Goal: Find specific page/section: Find specific page/section

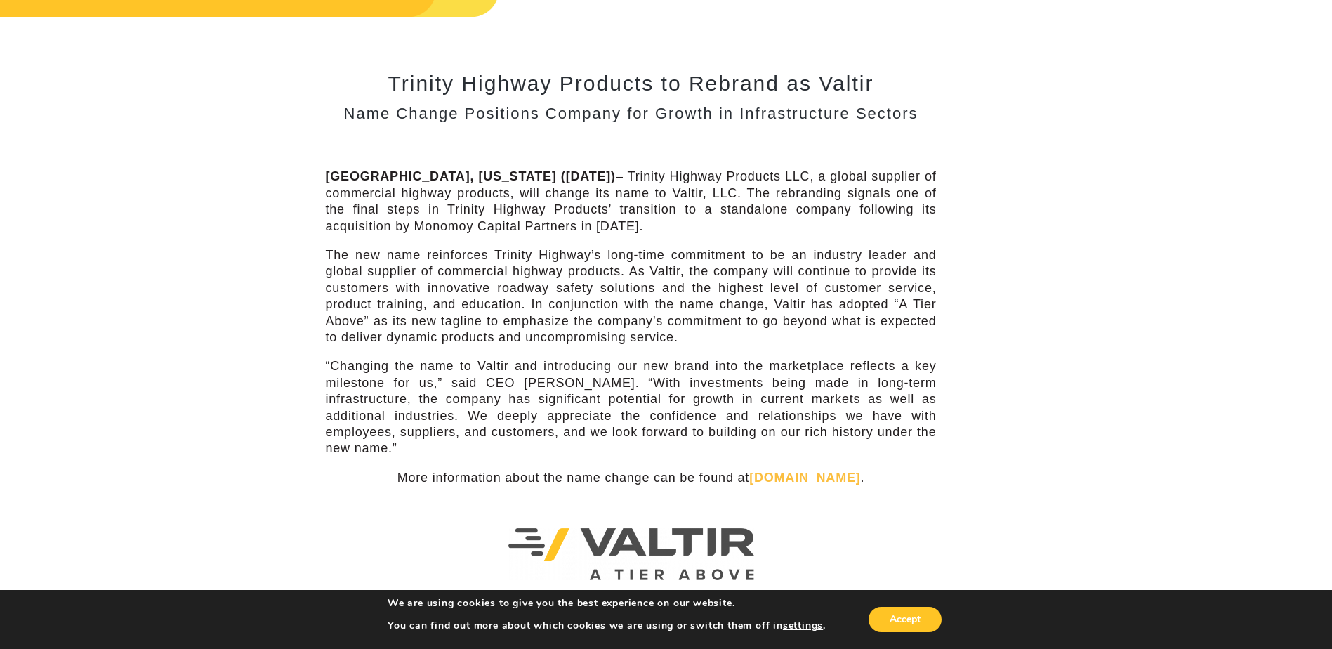
scroll to position [70, 0]
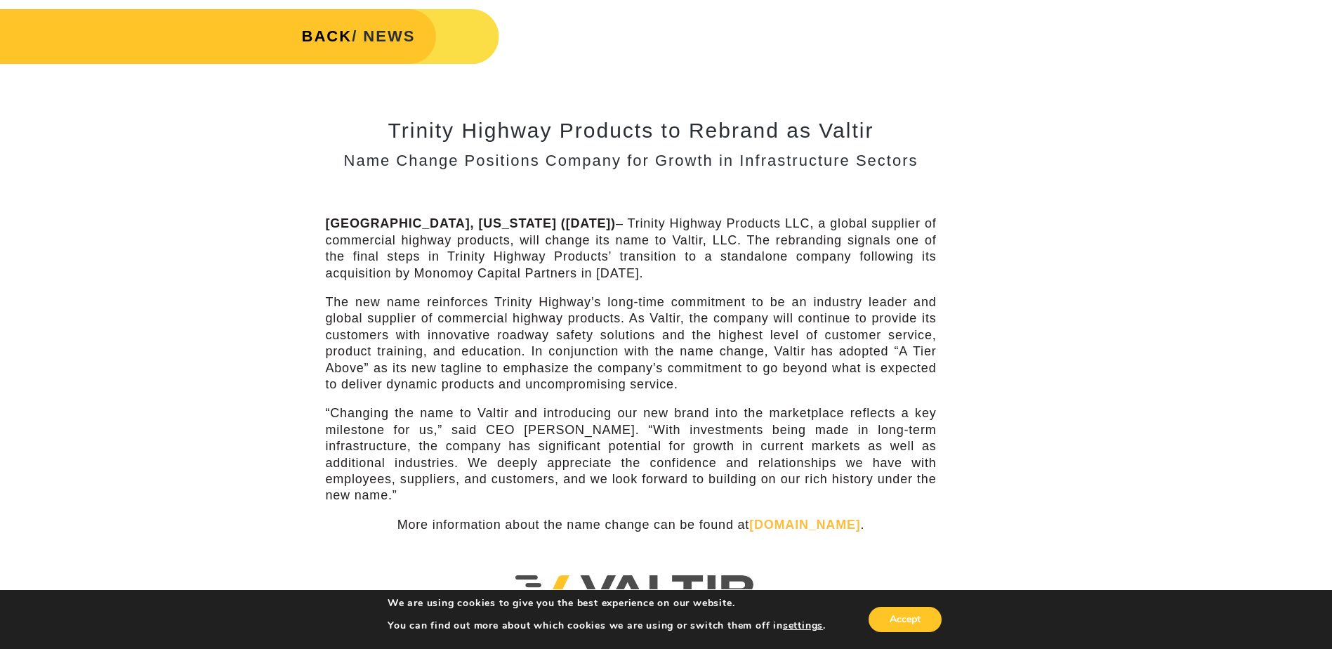
click at [660, 319] on p "The new name reinforces Trinity Highway’s long-time commitment to be an industr…" at bounding box center [631, 343] width 611 height 98
copy p "Valtir"
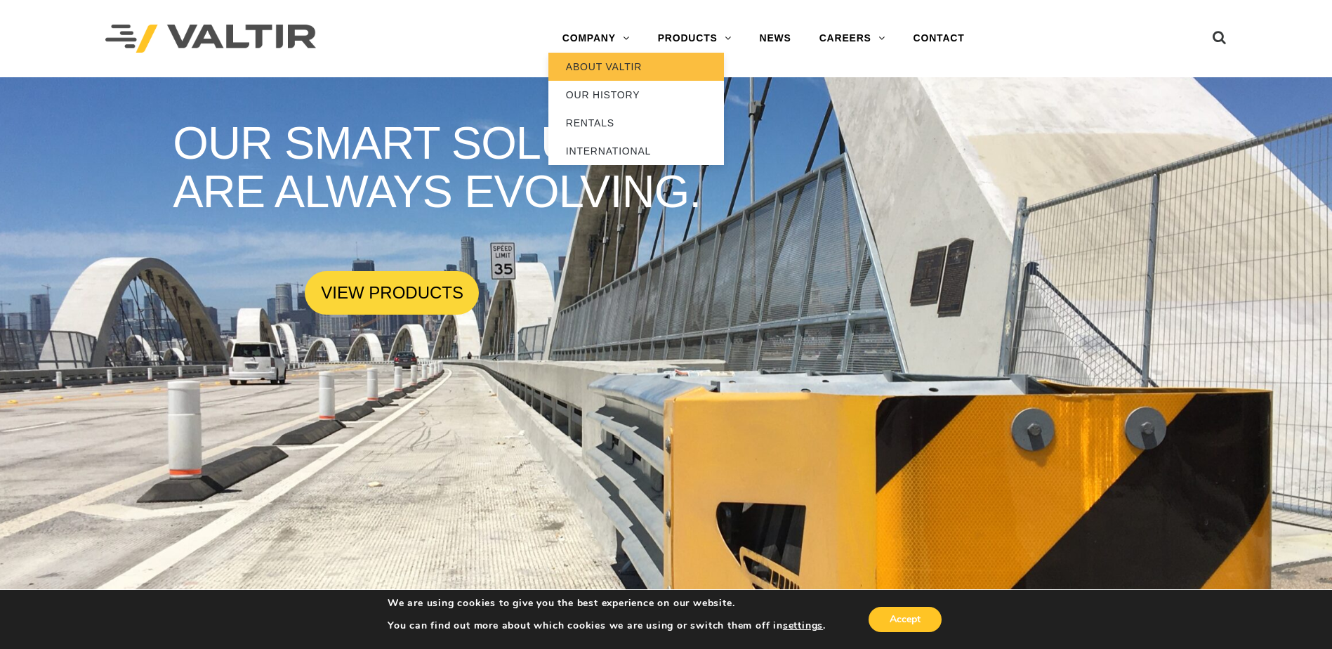
click at [614, 72] on link "ABOUT VALTIR" at bounding box center [635, 67] width 175 height 28
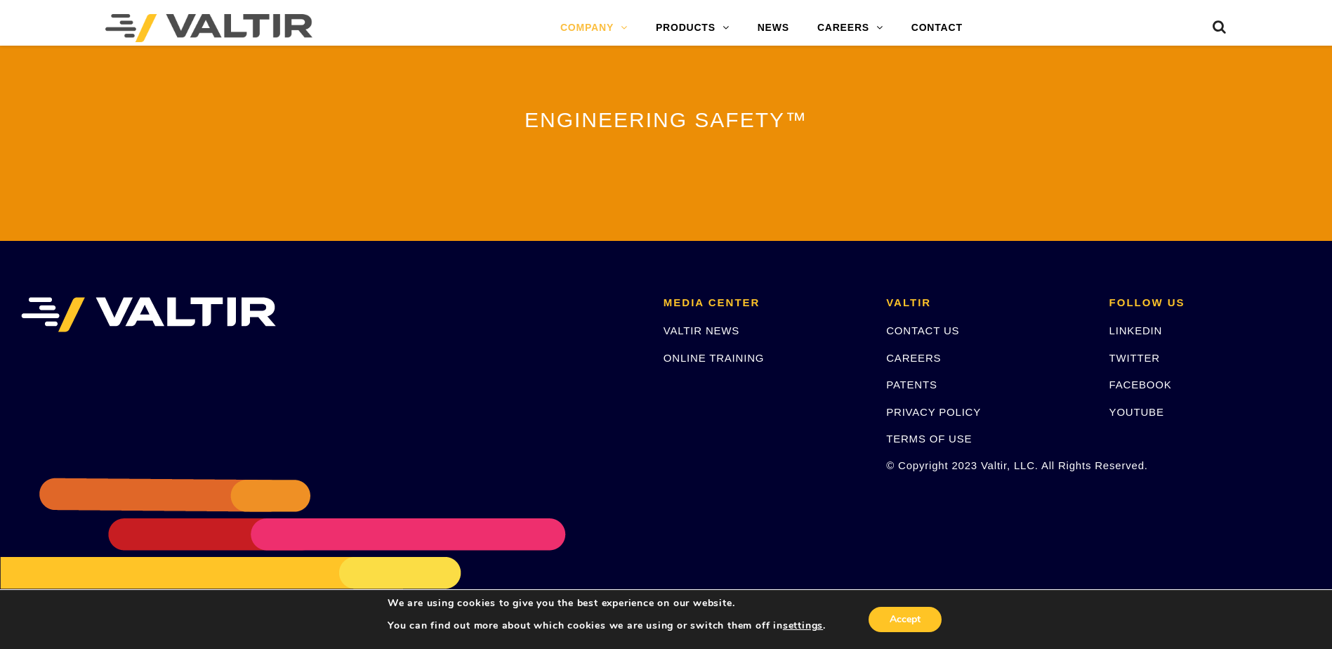
scroll to position [3099, 0]
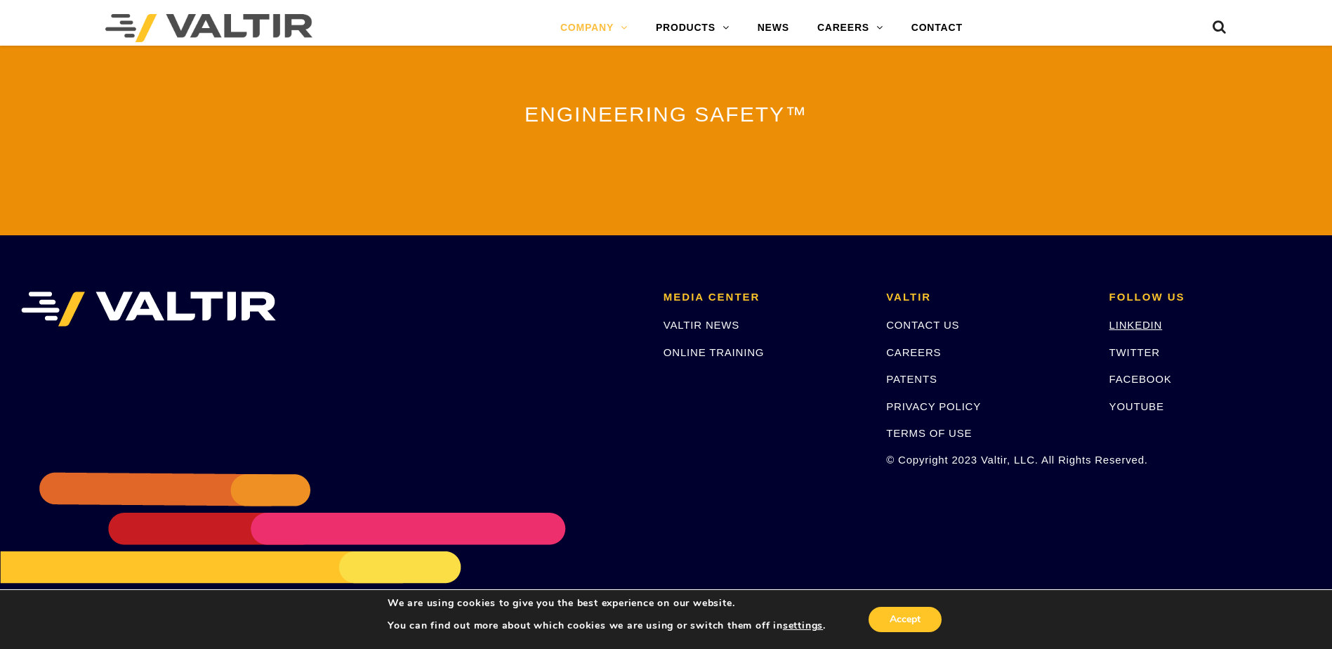
click at [1148, 319] on link "LINKEDIN" at bounding box center [1135, 325] width 53 height 12
